Goal: Navigation & Orientation: Find specific page/section

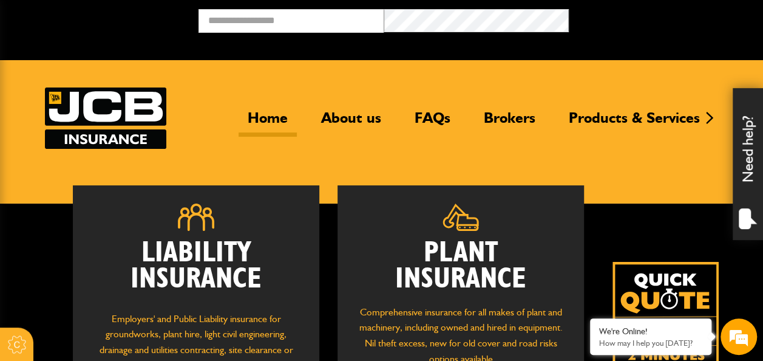
click at [663, 283] on img at bounding box center [666, 315] width 106 height 106
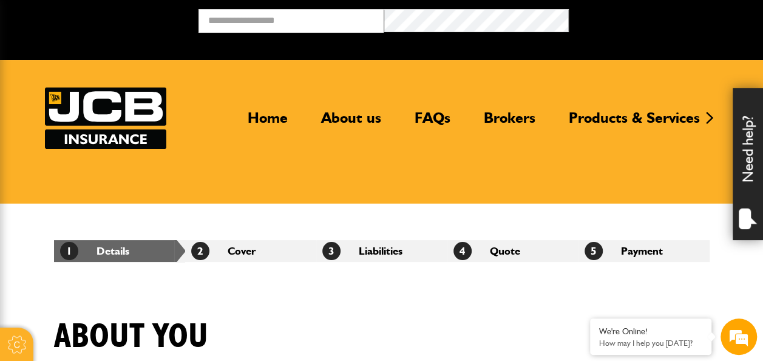
click at [15, 344] on div at bounding box center [16, 343] width 33 height 33
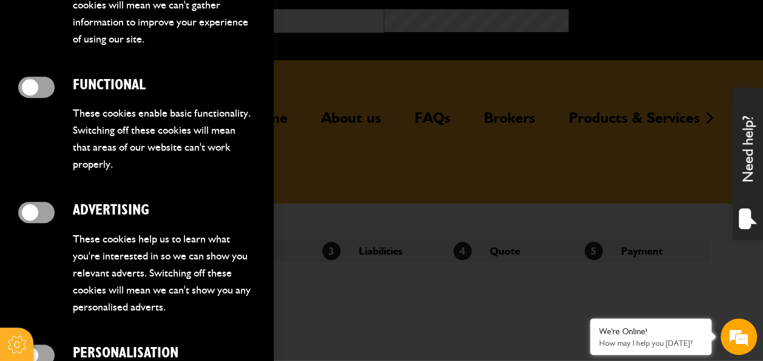
scroll to position [535, 0]
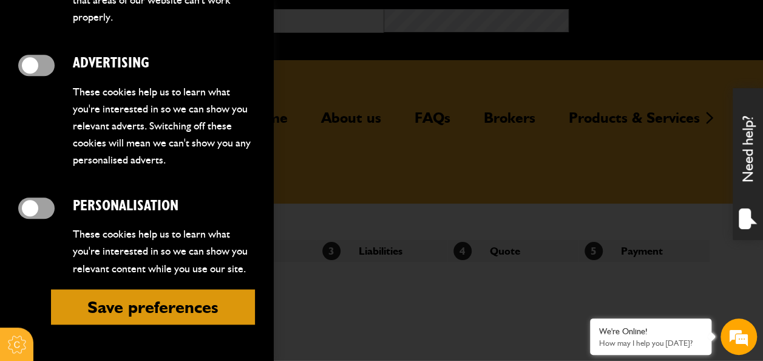
click at [384, 201] on div at bounding box center [381, 180] width 763 height 361
click at [520, 118] on div at bounding box center [381, 180] width 763 height 361
click at [188, 295] on button "Save preferences" at bounding box center [153, 306] width 204 height 35
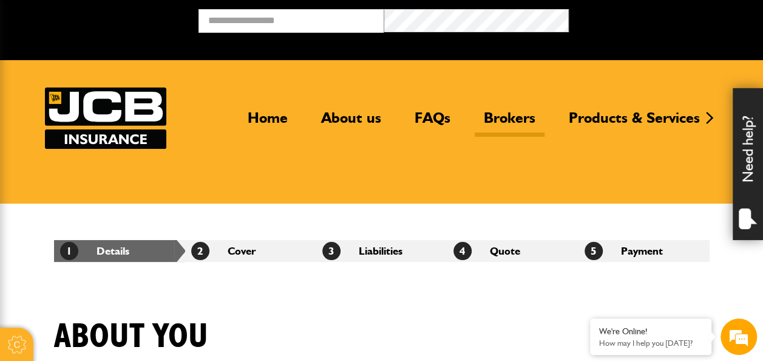
scroll to position [0, 0]
click at [505, 117] on link "Brokers" at bounding box center [510, 123] width 70 height 28
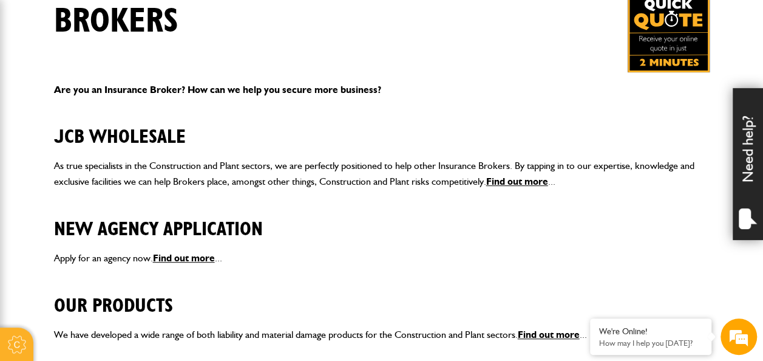
scroll to position [233, 0]
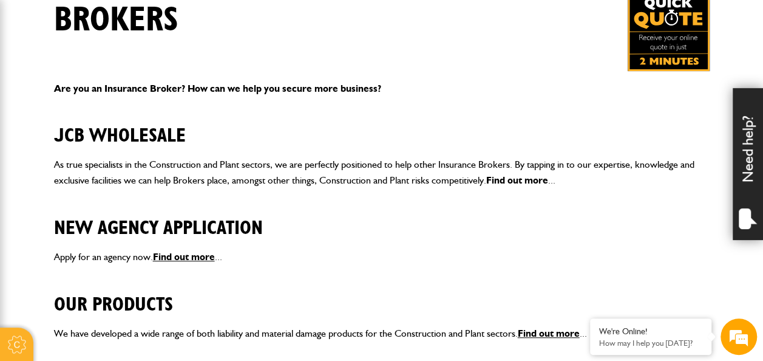
click at [502, 176] on link "Find out more" at bounding box center [517, 180] width 62 height 12
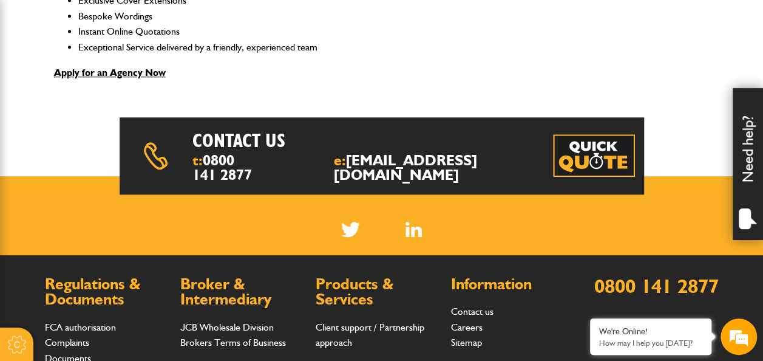
scroll to position [539, 0]
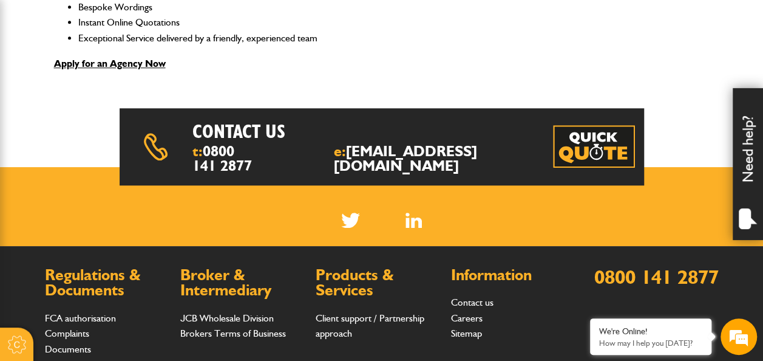
click at [593, 140] on img at bounding box center [594, 146] width 82 height 43
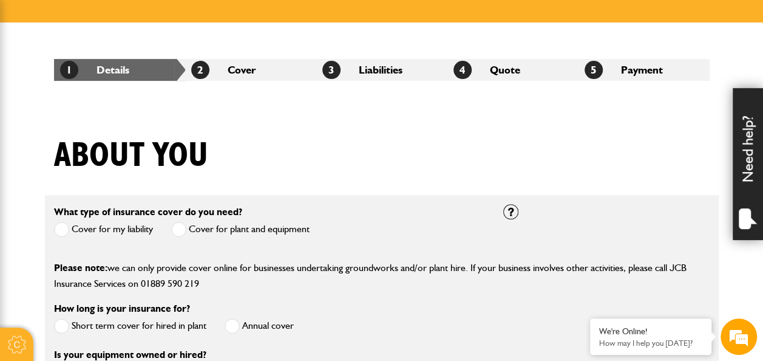
scroll to position [179, 0]
